Goal: Find specific page/section: Find specific page/section

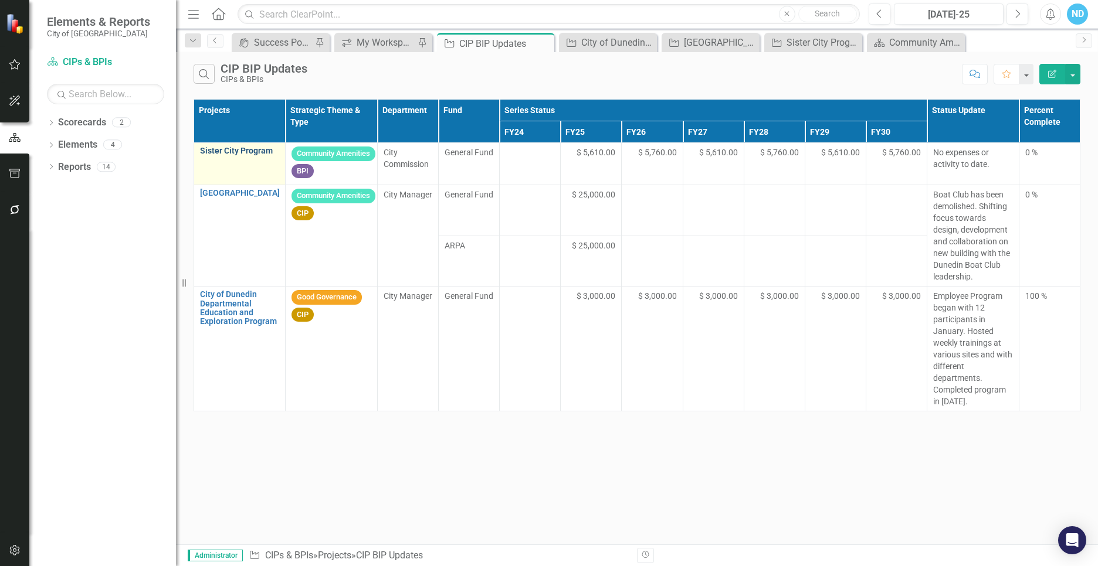
click at [232, 154] on link "Sister City Program" at bounding box center [239, 151] width 79 height 9
